Goal: Task Accomplishment & Management: Use online tool/utility

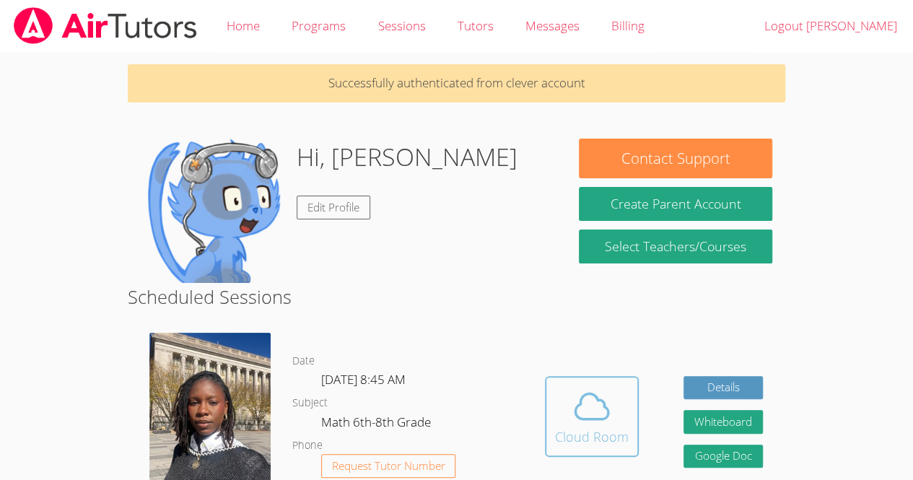
click at [571, 400] on icon at bounding box center [591, 406] width 40 height 40
click at [591, 418] on icon at bounding box center [591, 405] width 33 height 25
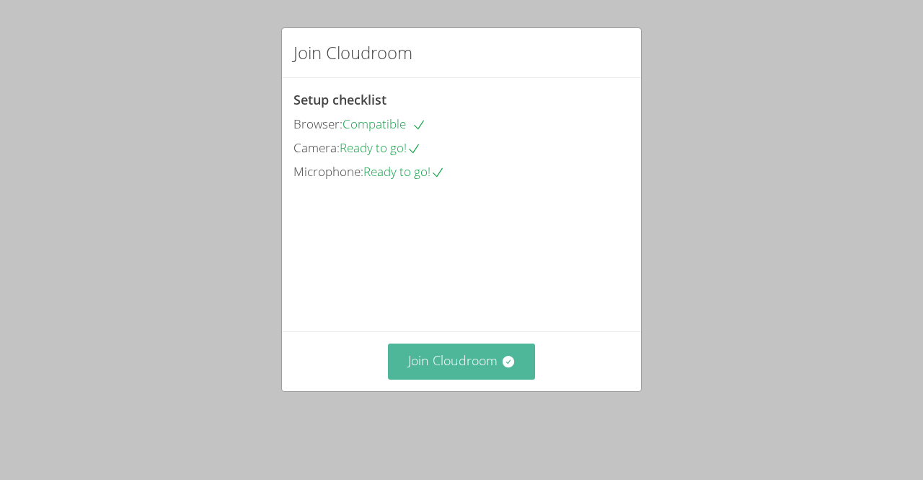
click at [487, 379] on button "Join Cloudroom" at bounding box center [462, 360] width 148 height 35
click at [467, 366] on button "Join Cloudroom" at bounding box center [462, 360] width 148 height 35
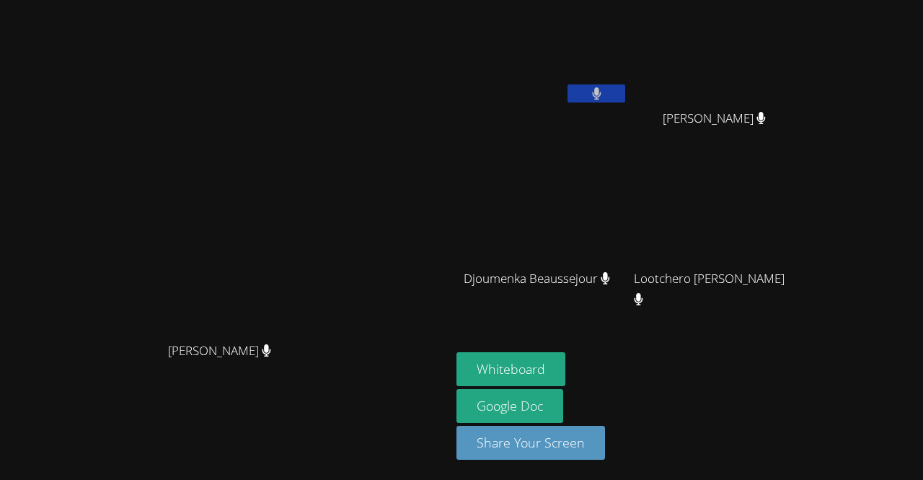
click at [625, 91] on button at bounding box center [597, 93] width 58 height 18
click at [334, 126] on video at bounding box center [226, 210] width 216 height 247
click at [625, 84] on button at bounding box center [597, 93] width 58 height 18
click at [295, 323] on video at bounding box center [226, 210] width 216 height 247
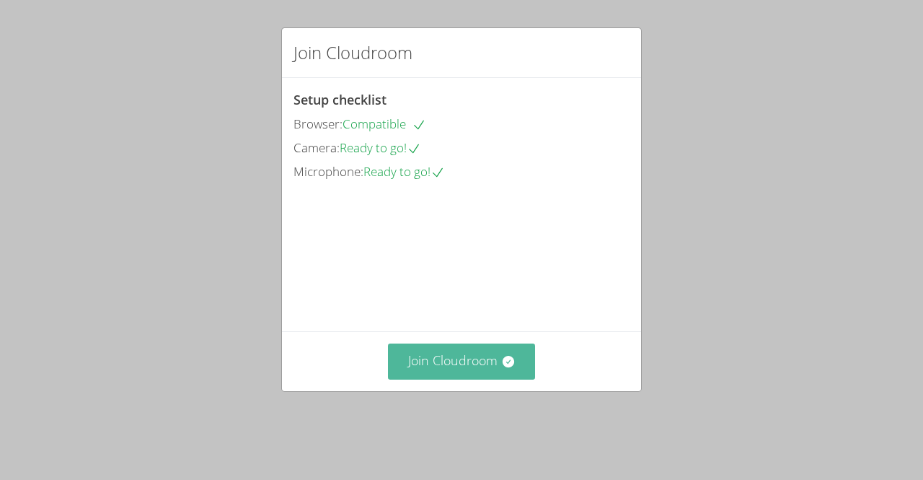
click at [486, 379] on button "Join Cloudroom" at bounding box center [462, 360] width 148 height 35
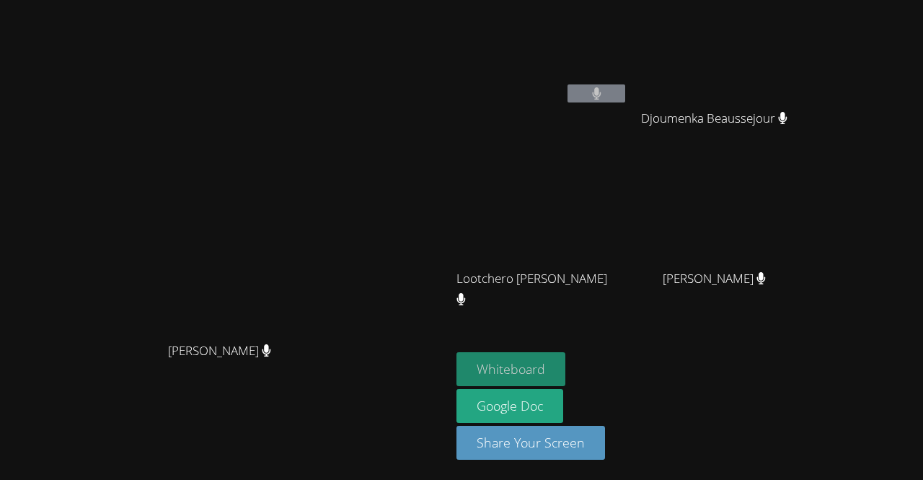
click at [514, 374] on button "Whiteboard" at bounding box center [511, 369] width 109 height 34
click at [625, 86] on button at bounding box center [597, 93] width 58 height 18
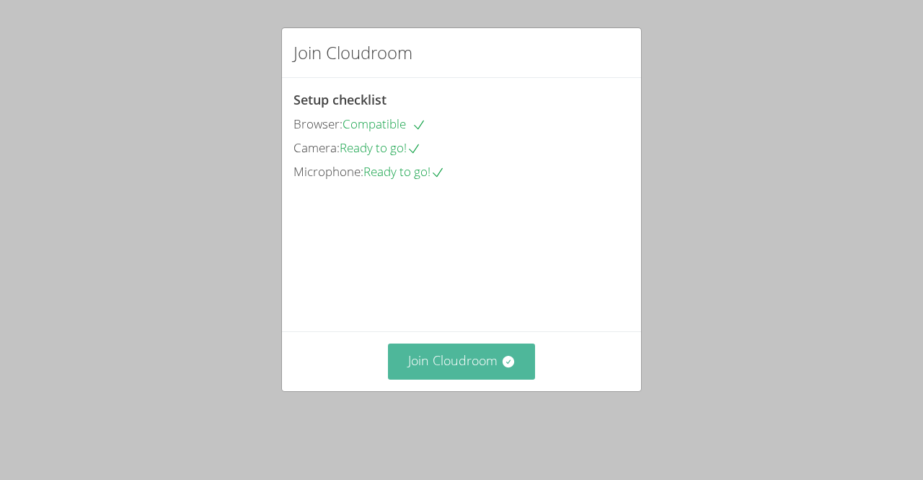
click at [464, 378] on button "Join Cloudroom" at bounding box center [462, 360] width 148 height 35
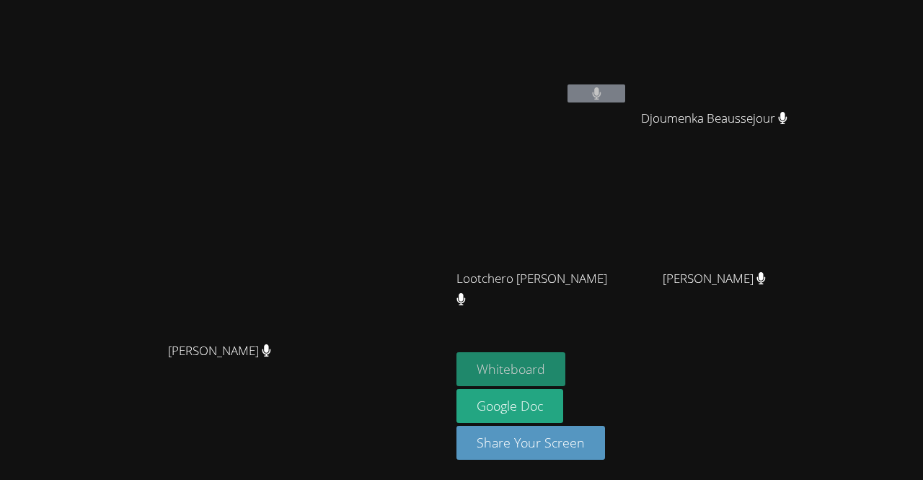
click at [566, 364] on button "Whiteboard" at bounding box center [511, 369] width 109 height 34
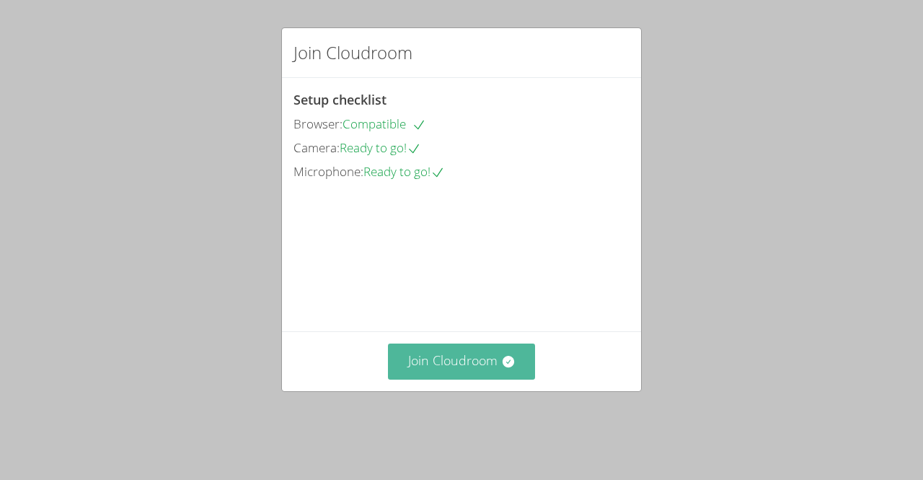
click at [463, 379] on button "Join Cloudroom" at bounding box center [462, 360] width 148 height 35
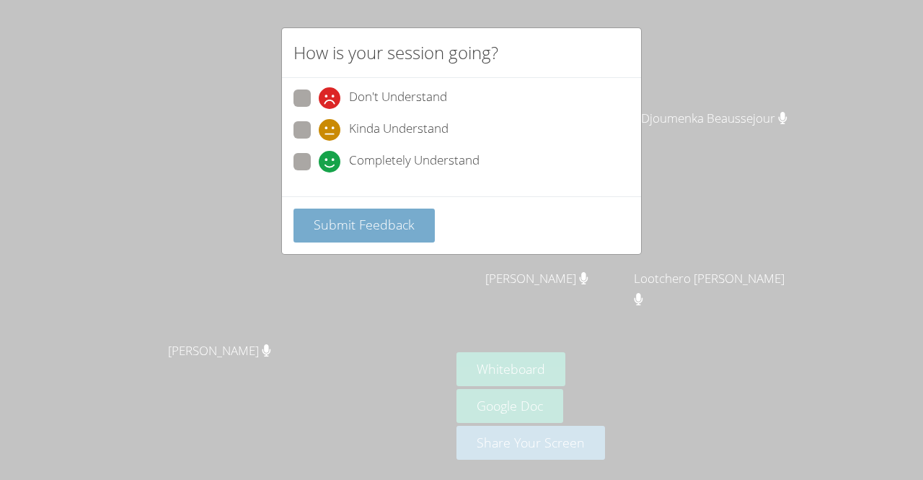
click at [383, 227] on span "Submit Feedback" at bounding box center [364, 224] width 101 height 17
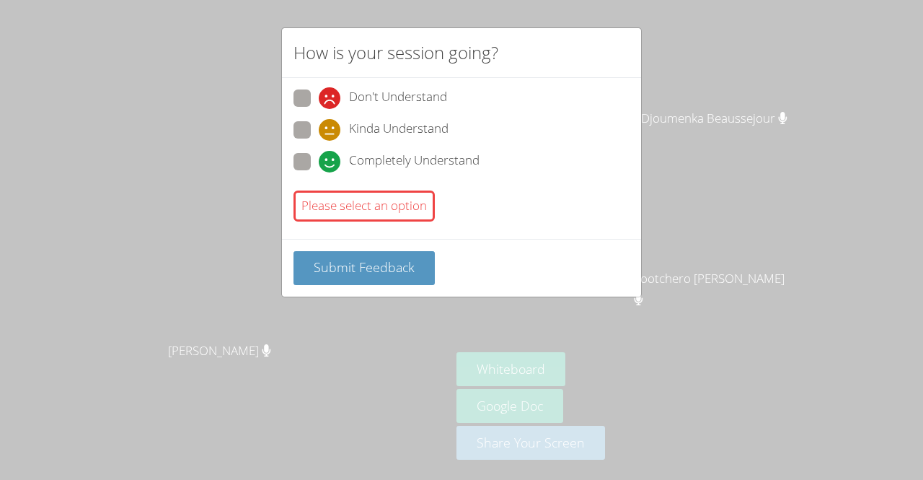
click at [319, 141] on span at bounding box center [319, 141] width 0 height 0
click at [319, 121] on input "Kinda Understand" at bounding box center [325, 127] width 12 height 12
radio input "true"
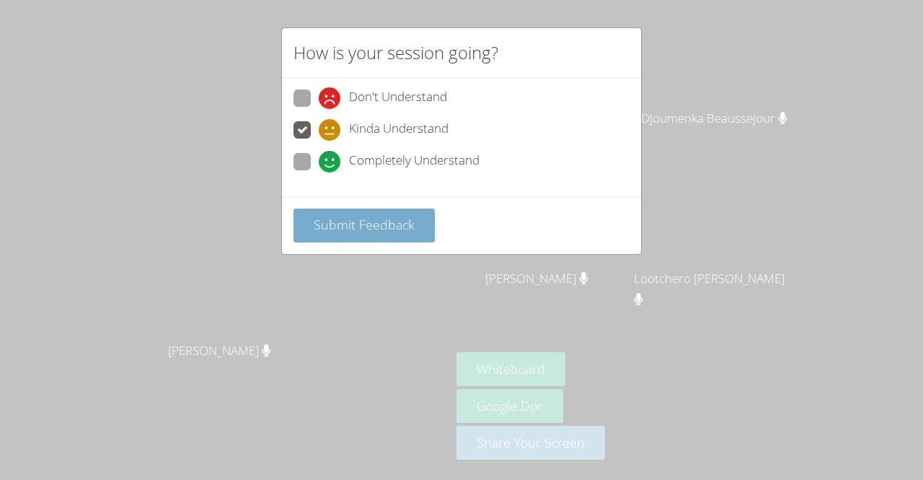
click at [339, 220] on span "Submit Feedback" at bounding box center [364, 224] width 101 height 17
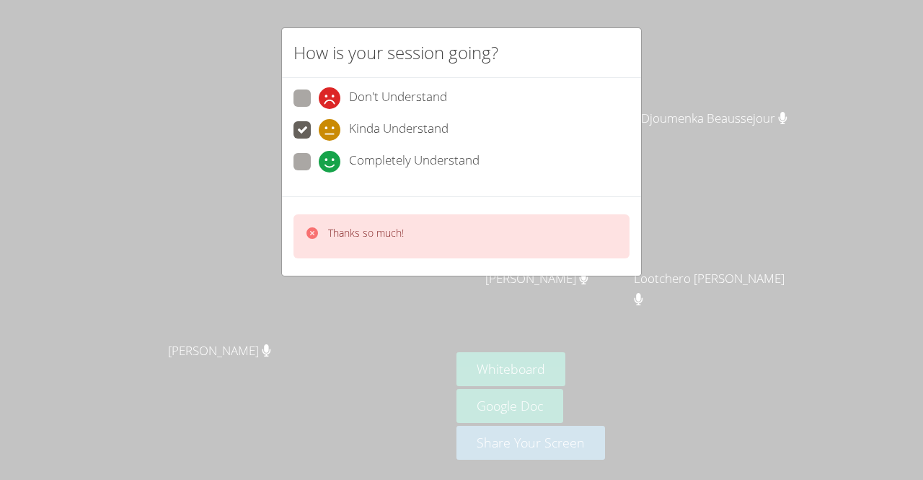
click at [319, 109] on span at bounding box center [319, 109] width 0 height 0
click at [319, 99] on input "Don't Understand" at bounding box center [325, 95] width 12 height 12
radio input "true"
click at [363, 229] on p "Thanks so much!" at bounding box center [366, 233] width 76 height 14
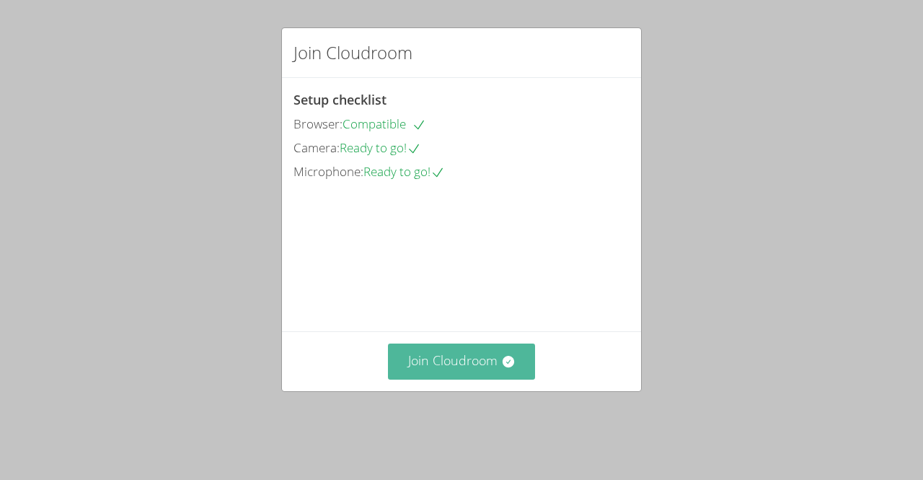
click at [446, 379] on button "Join Cloudroom" at bounding box center [462, 360] width 148 height 35
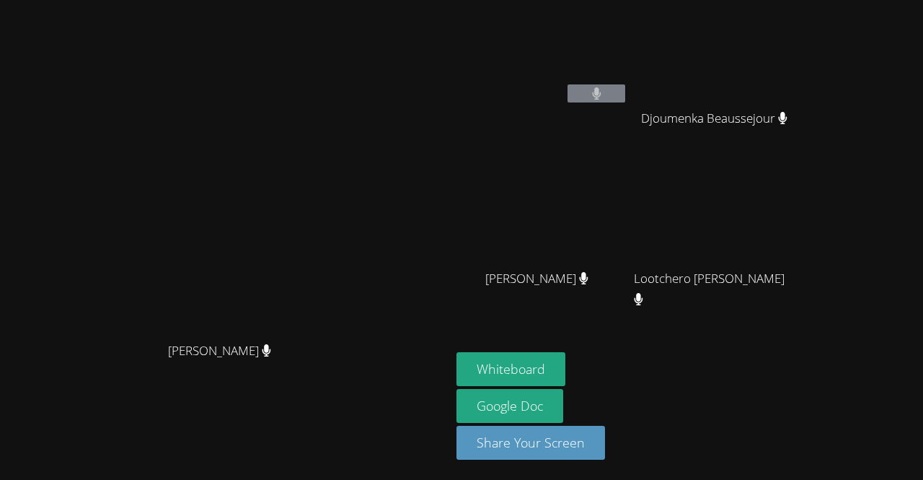
click at [445, 174] on div "[PERSON_NAME]" at bounding box center [225, 210] width 439 height 247
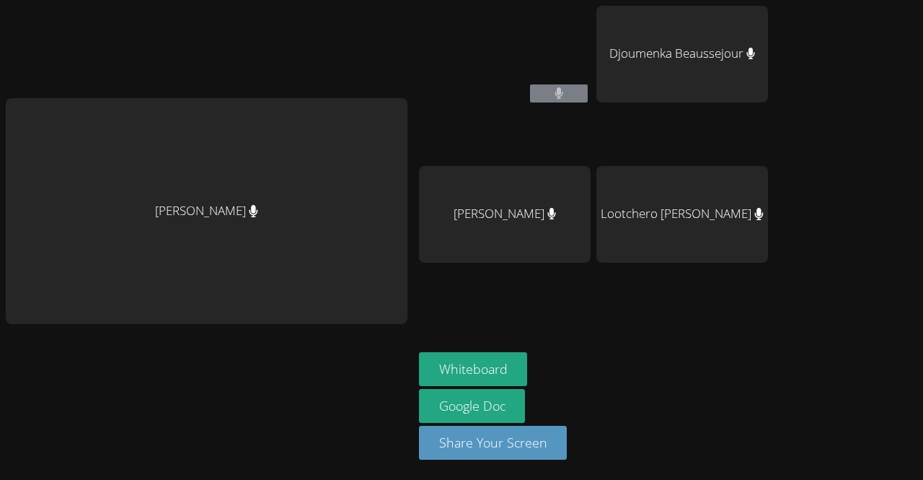
click at [3, 276] on main "[PERSON_NAME]" at bounding box center [206, 240] width 413 height 480
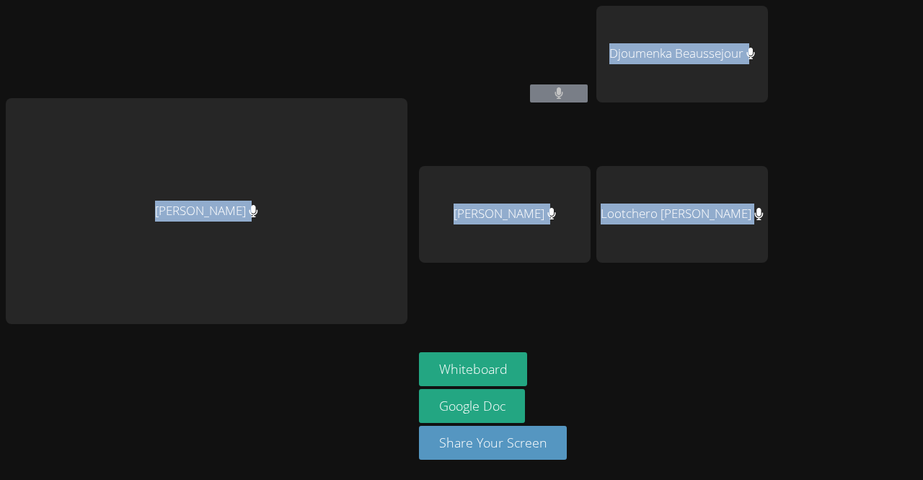
drag, startPoint x: 828, startPoint y: 454, endPoint x: 492, endPoint y: -63, distance: 616.3
click at [492, 0] on html "Darine Odigé Peterley Constant Djoumenka Beaussejour Jhonsley Jean Lootchero Re…" at bounding box center [461, 240] width 923 height 480
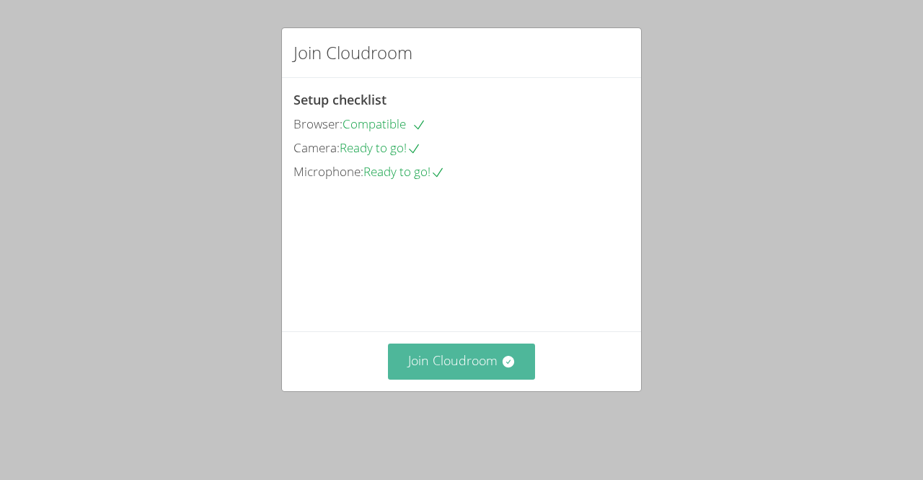
click at [426, 379] on button "Join Cloudroom" at bounding box center [462, 360] width 148 height 35
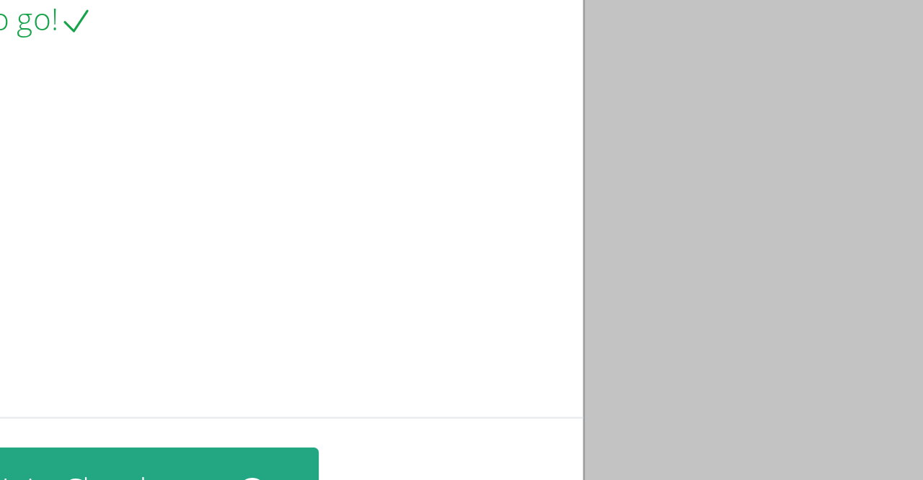
click at [510, 222] on video at bounding box center [402, 248] width 216 height 108
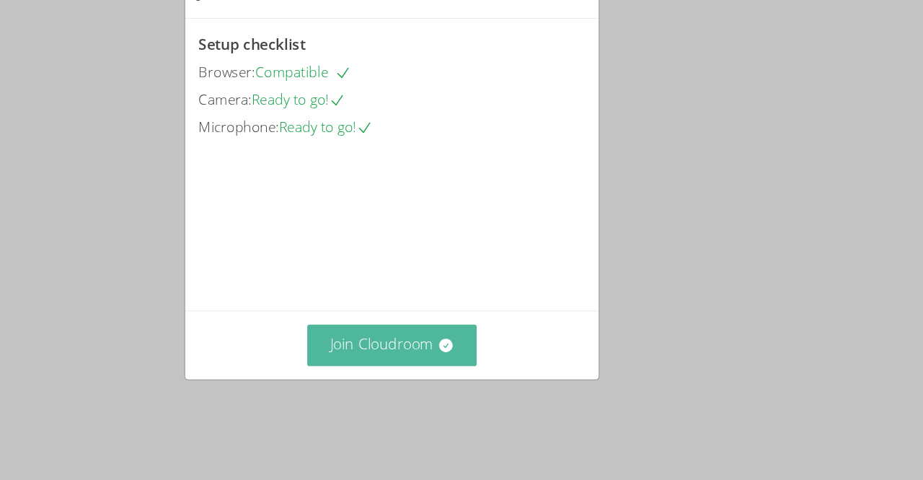
click at [447, 379] on button "Join Cloudroom" at bounding box center [462, 360] width 148 height 35
